Goal: Information Seeking & Learning: Learn about a topic

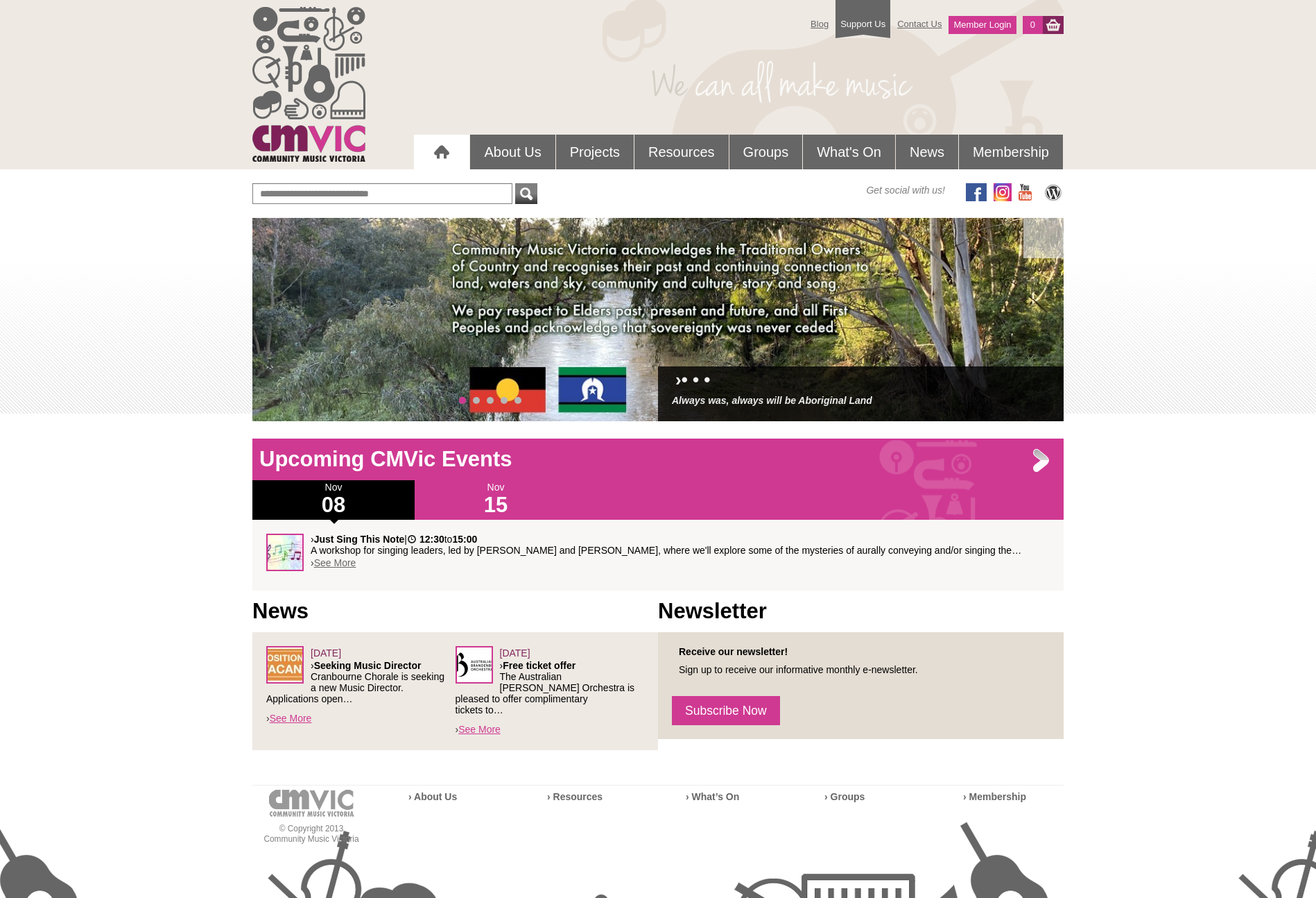
click at [335, 563] on link "See More" at bounding box center [335, 562] width 43 height 11
